Goal: Find specific page/section: Find specific page/section

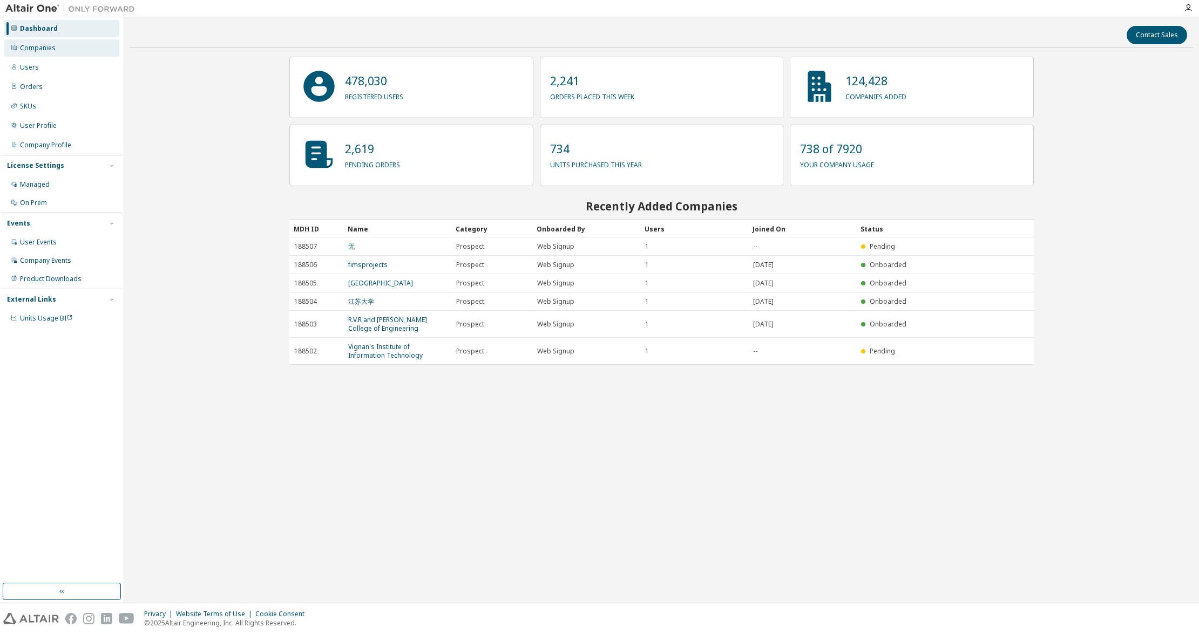
click at [86, 53] on div "Companies" at bounding box center [61, 47] width 115 height 17
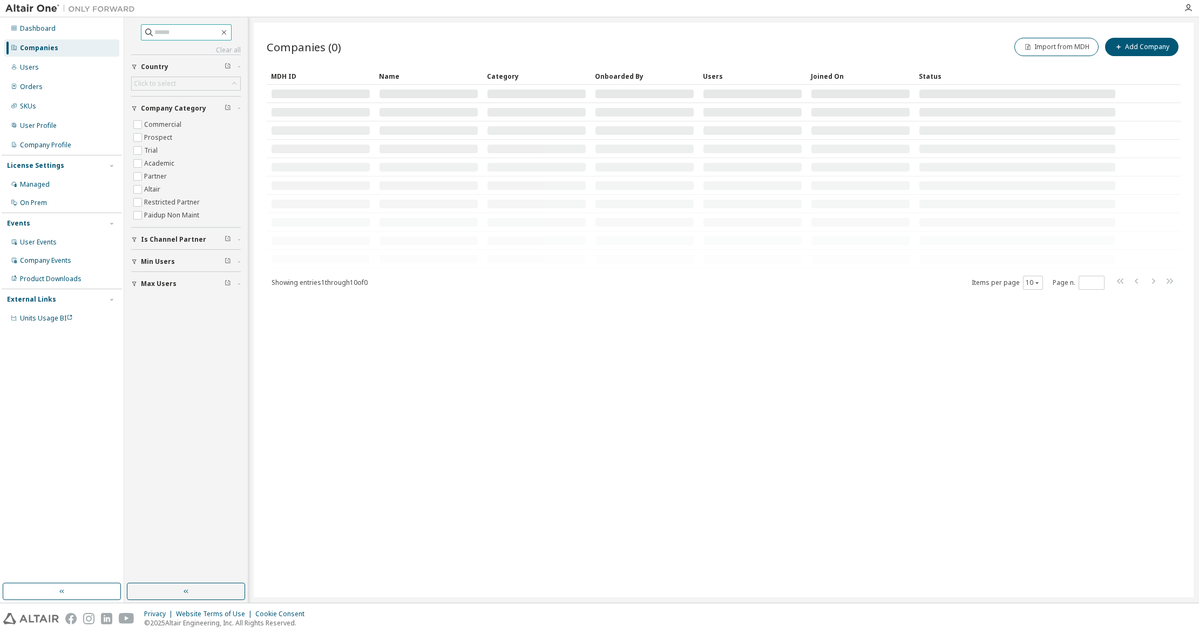
click at [185, 28] on input "text" at bounding box center [186, 32] width 65 height 11
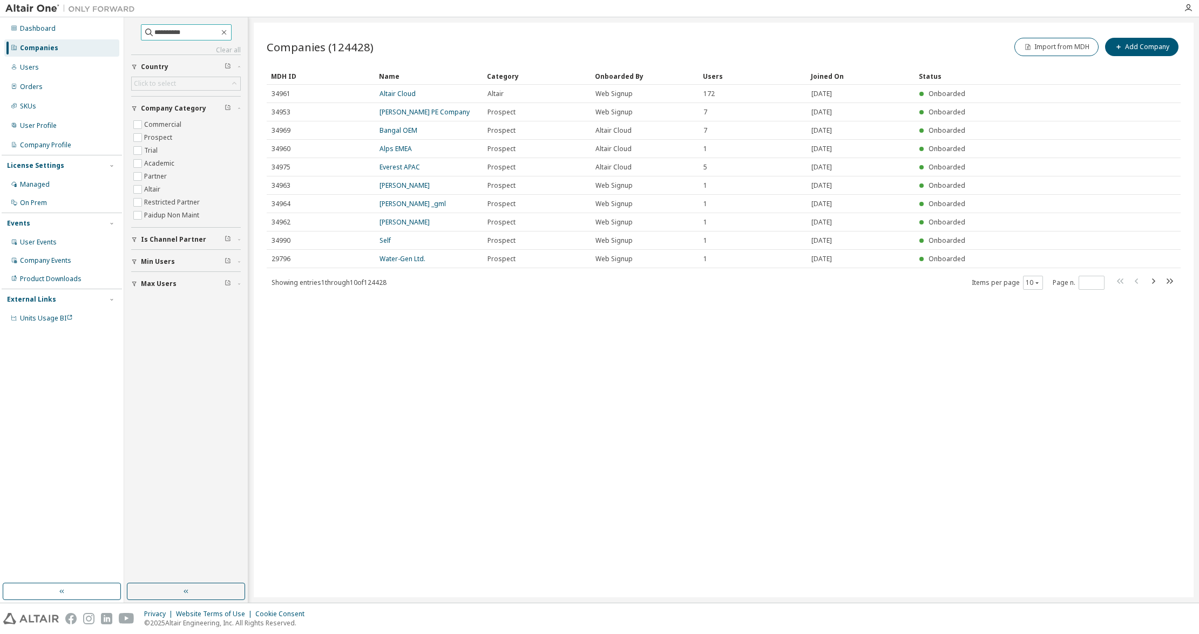
type input "**********"
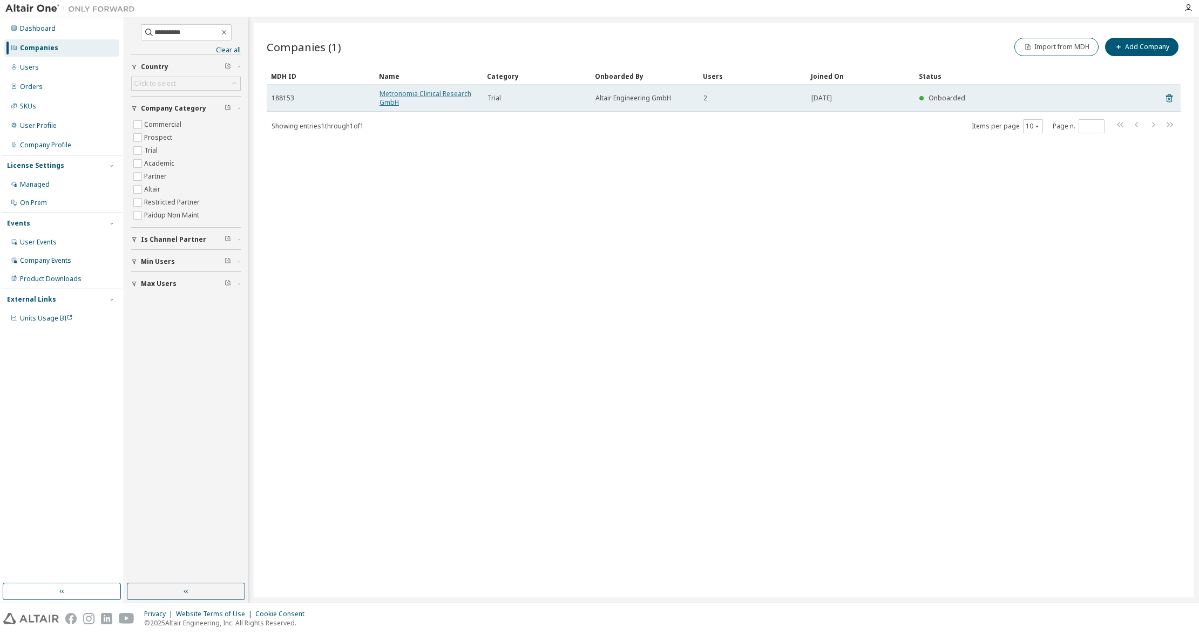
click at [424, 92] on link "Metronomia Clinical Research GmbH" at bounding box center [426, 98] width 92 height 18
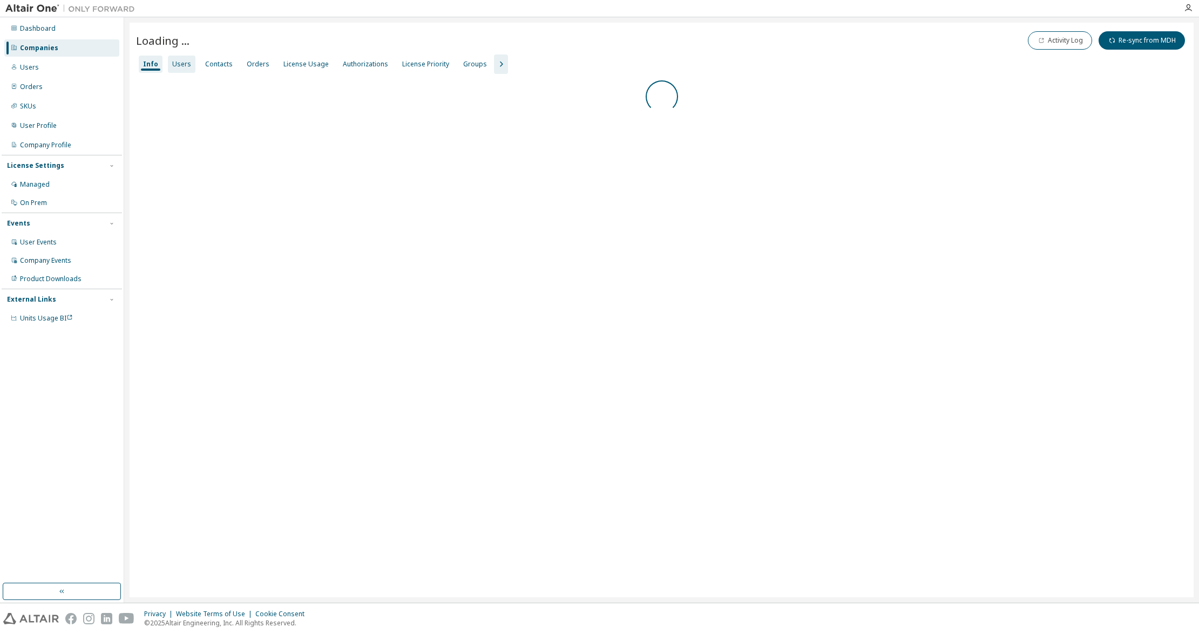
click at [179, 65] on div "Users" at bounding box center [181, 64] width 19 height 9
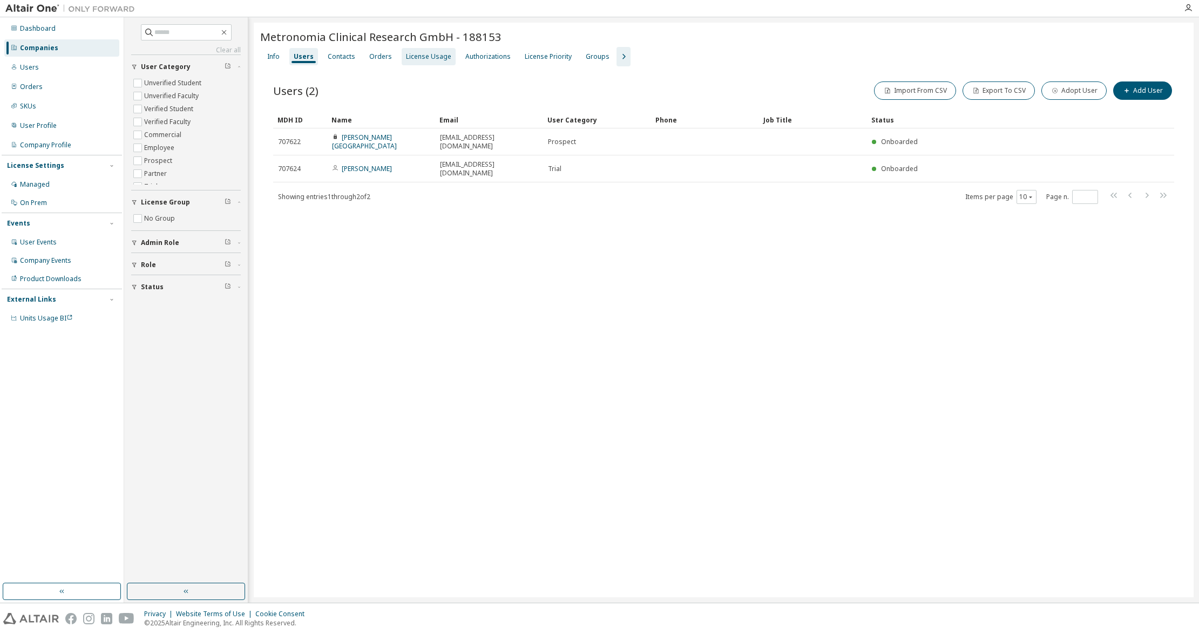
click at [428, 52] on div "License Usage" at bounding box center [428, 56] width 45 height 9
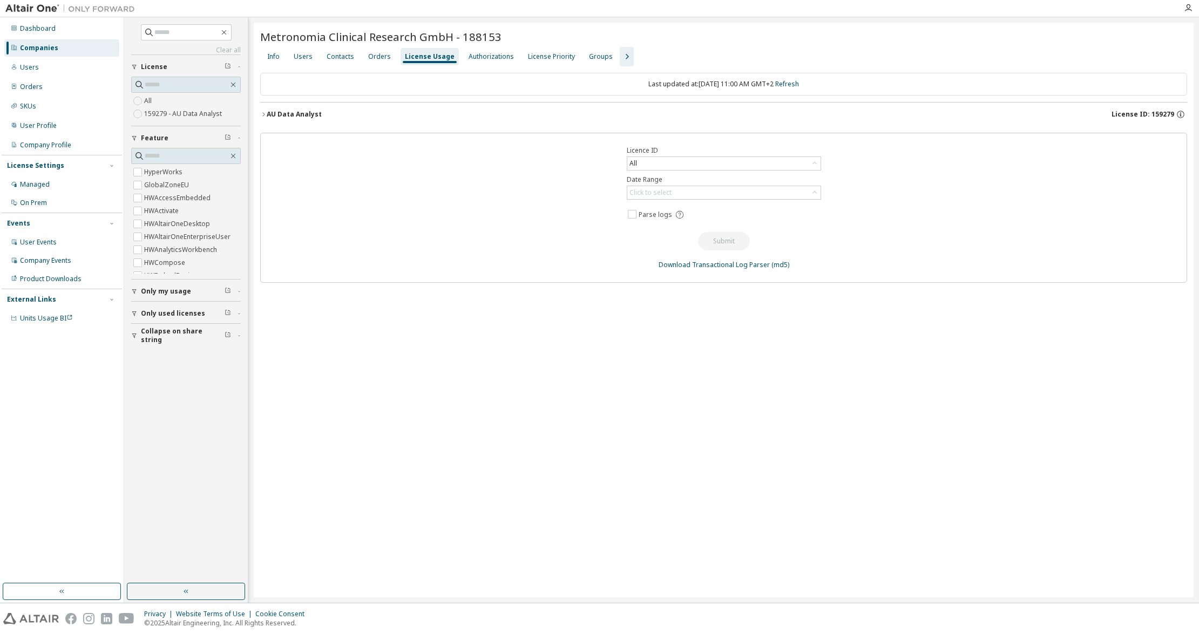
click at [289, 117] on div "AU Data Analyst" at bounding box center [294, 114] width 55 height 9
